Goal: Information Seeking & Learning: Check status

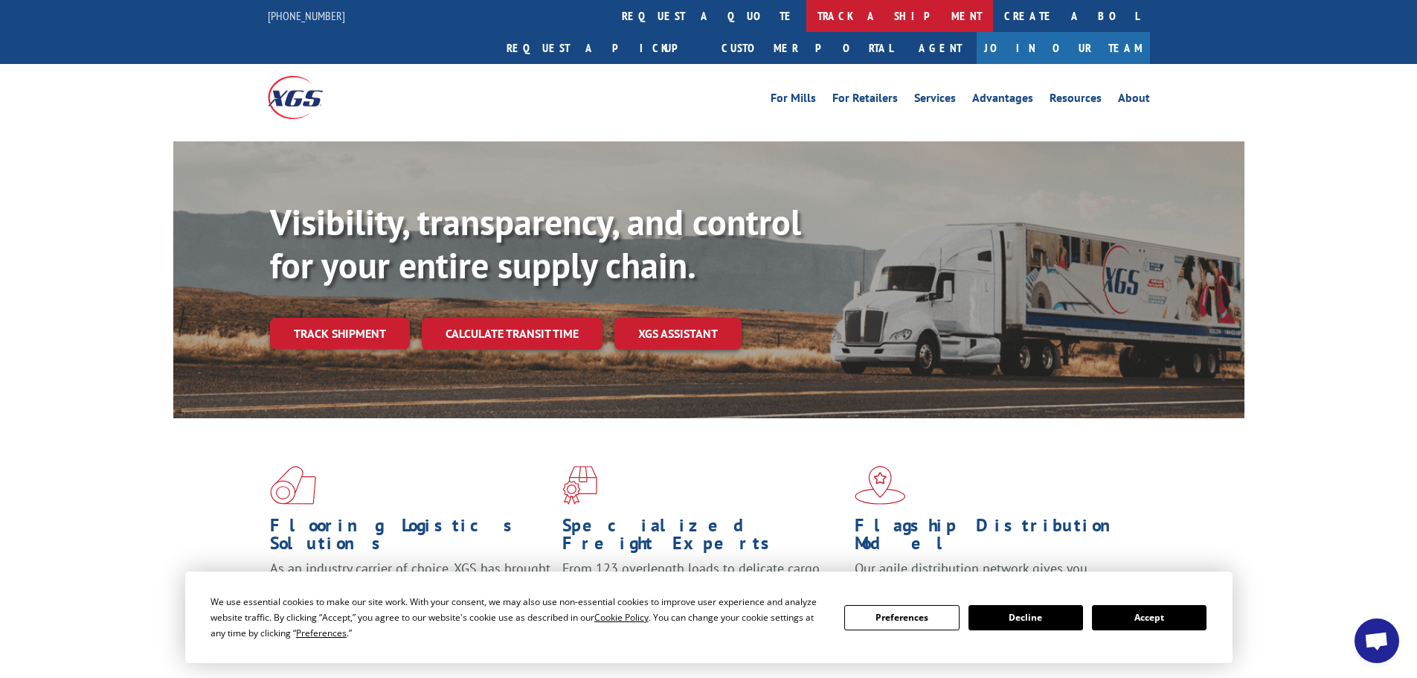
click at [806, 12] on link "track a shipment" at bounding box center [899, 16] width 187 height 32
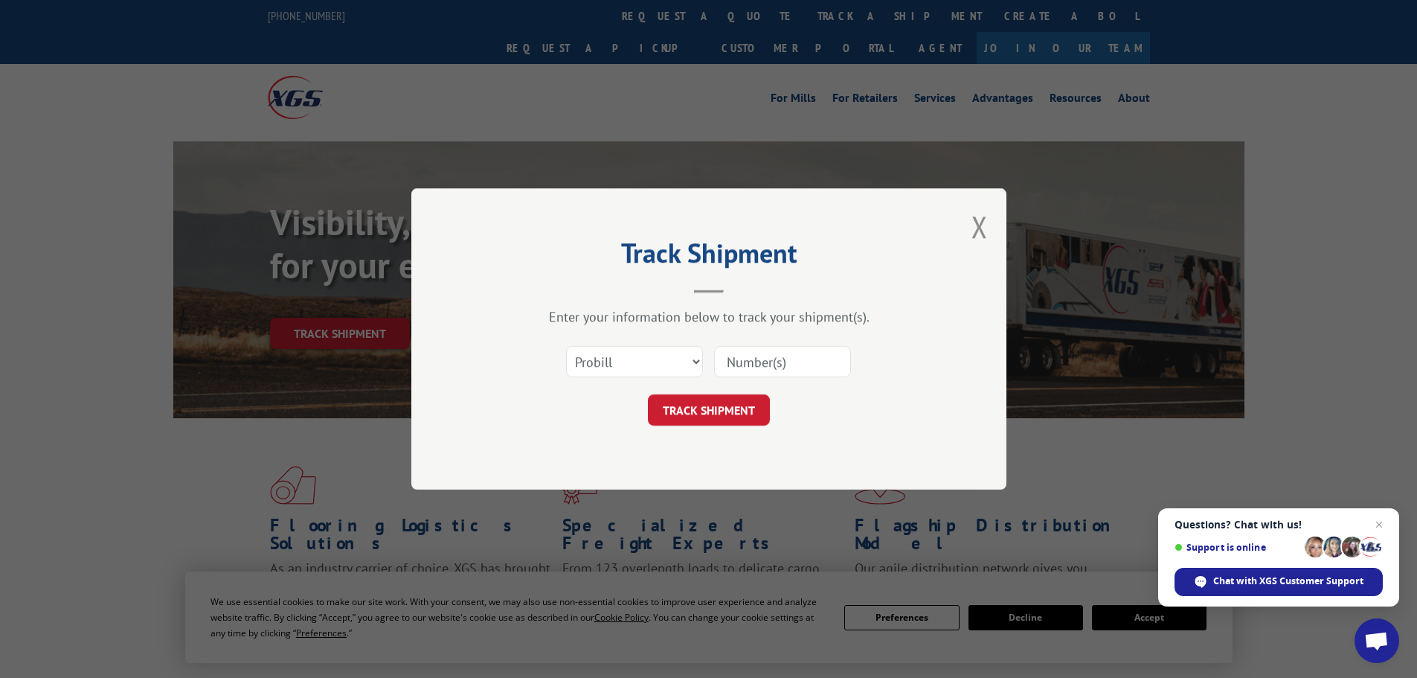
paste input "6024798"
type input "6024798"
click at [720, 408] on button "TRACK SHIPMENT" at bounding box center [709, 409] width 122 height 31
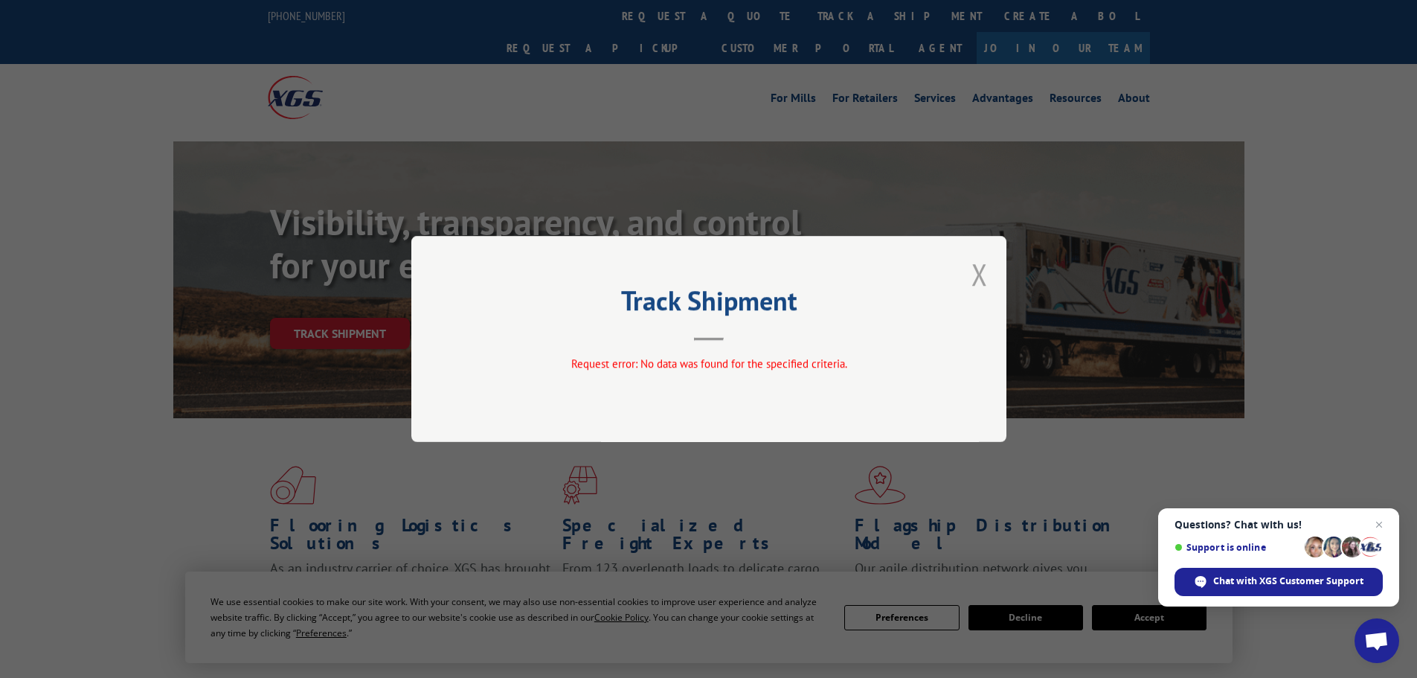
click at [974, 278] on button "Close modal" at bounding box center [979, 273] width 16 height 39
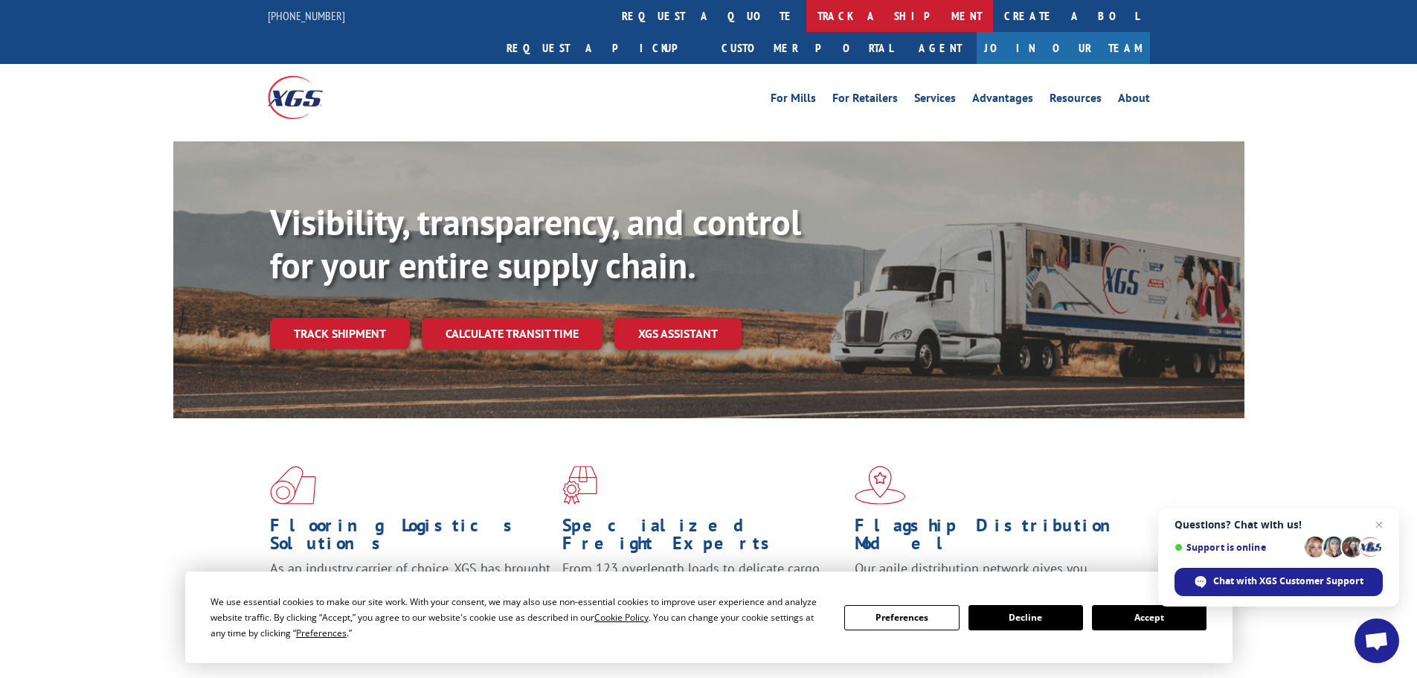
click at [806, 16] on link "track a shipment" at bounding box center [899, 16] width 187 height 32
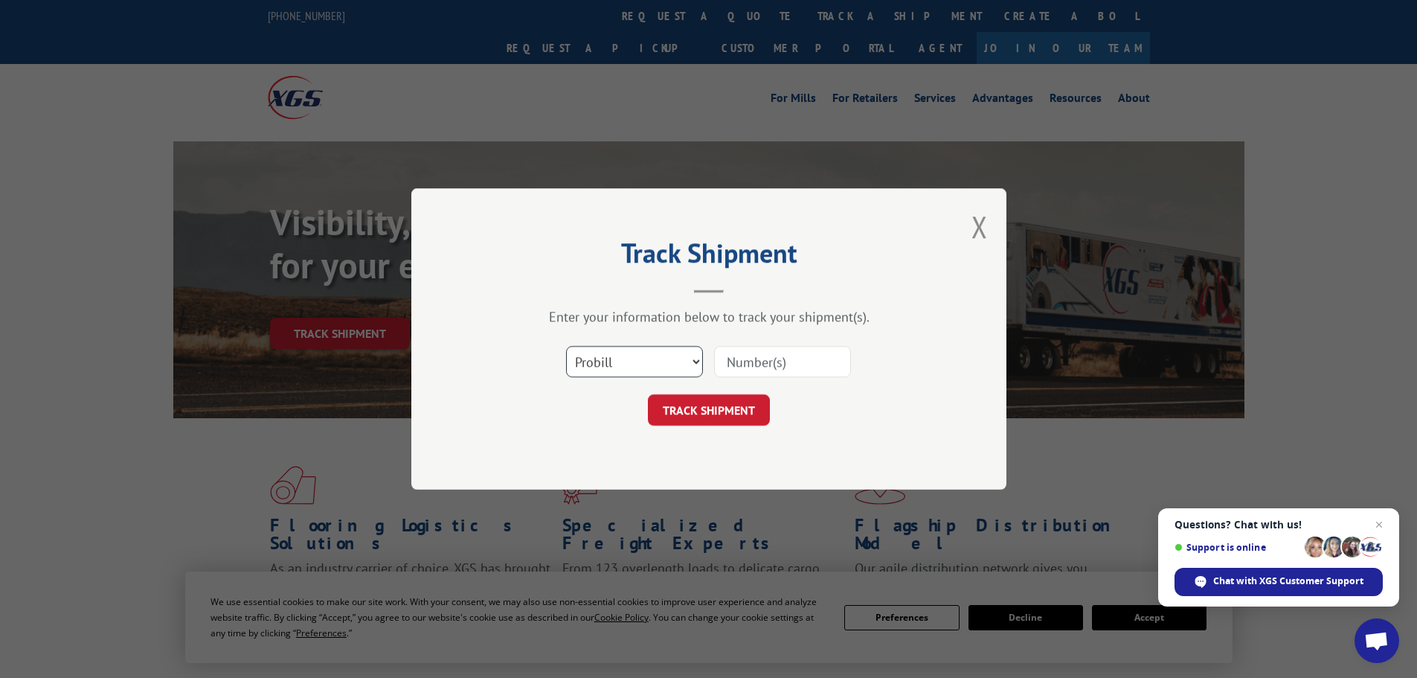
click at [698, 360] on select "Select category... Probill BOL PO" at bounding box center [634, 361] width 137 height 31
select select "bol"
click at [566, 346] on select "Select category... Probill BOL PO" at bounding box center [634, 361] width 137 height 31
paste input "6024798"
type input "6024798"
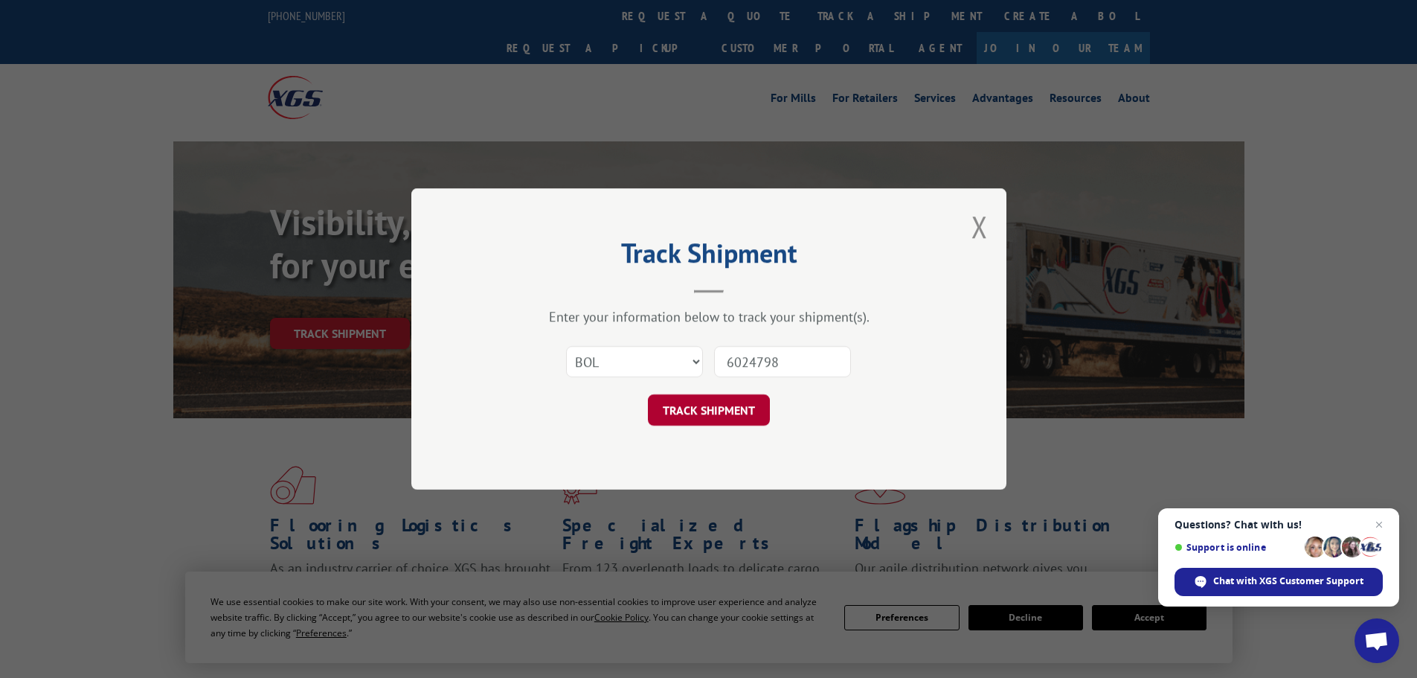
click at [736, 407] on button "TRACK SHIPMENT" at bounding box center [709, 409] width 122 height 31
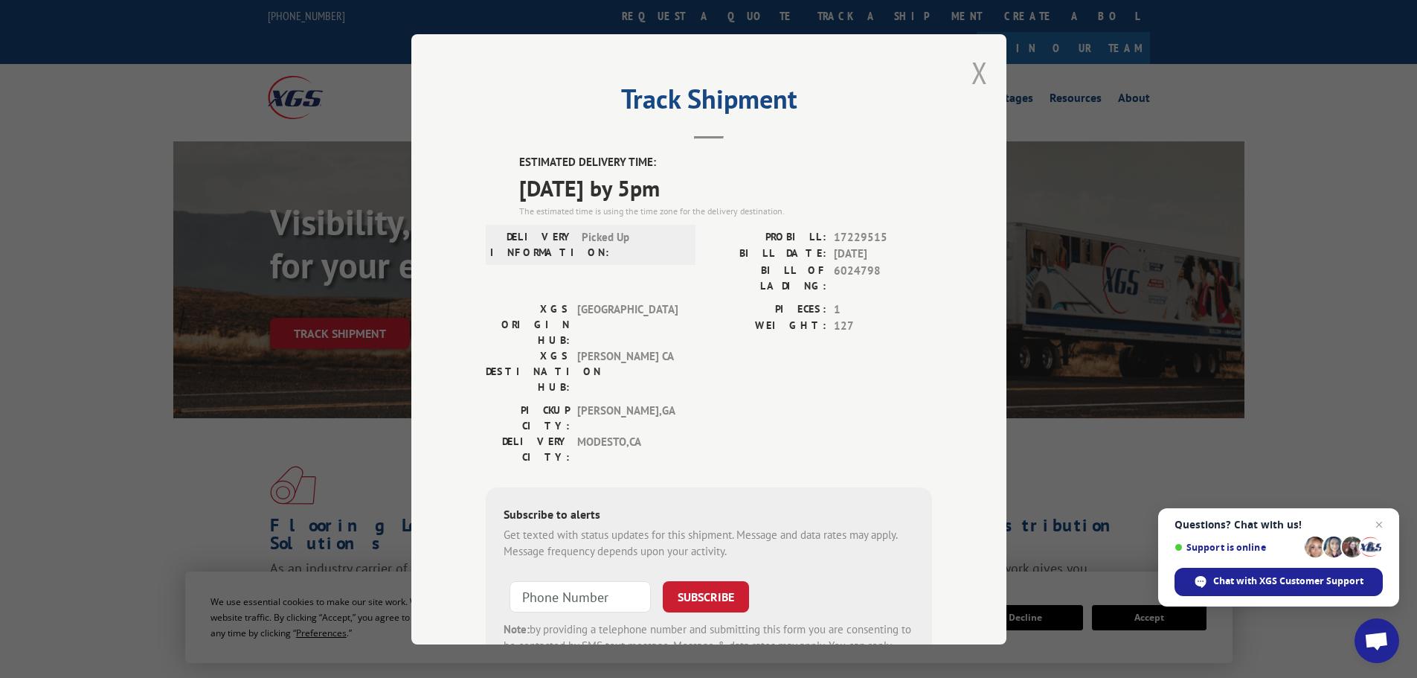
click at [971, 72] on button "Close modal" at bounding box center [979, 72] width 16 height 39
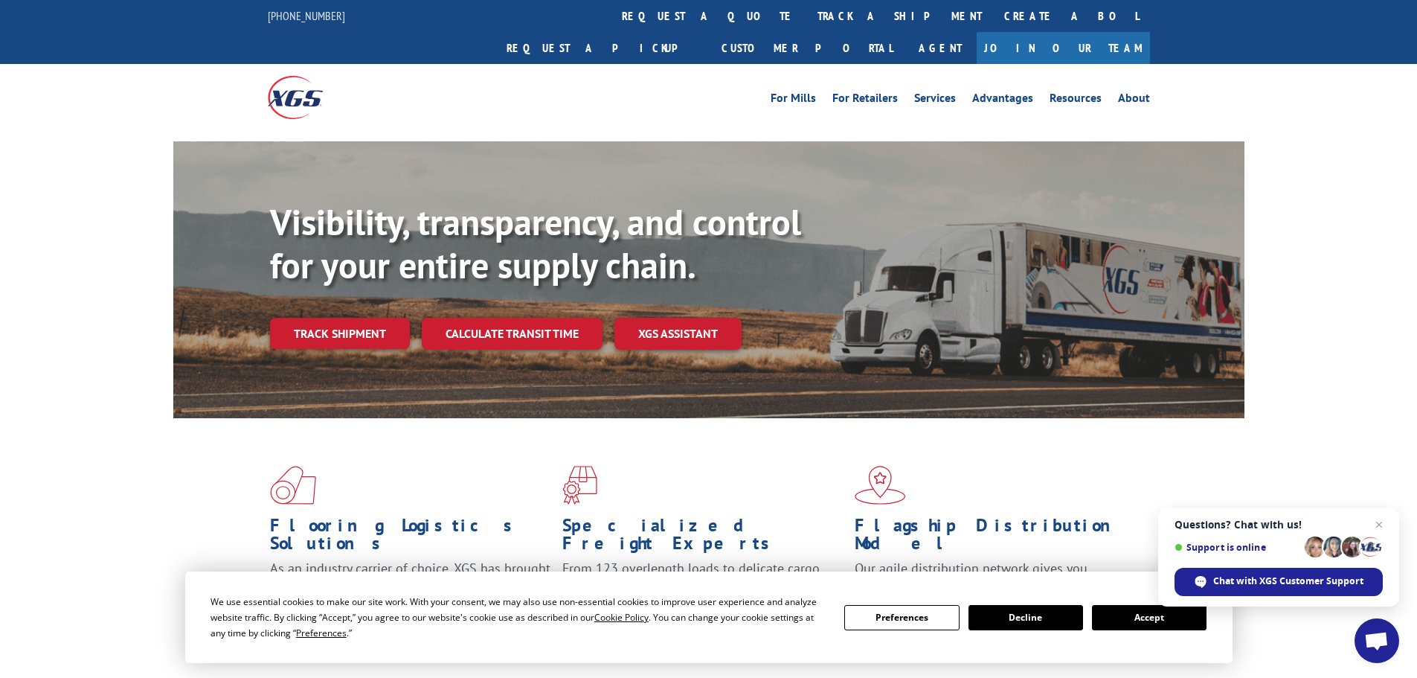
click at [1040, 621] on button "Decline" at bounding box center [1025, 617] width 115 height 25
